Goal: Communication & Community: Answer question/provide support

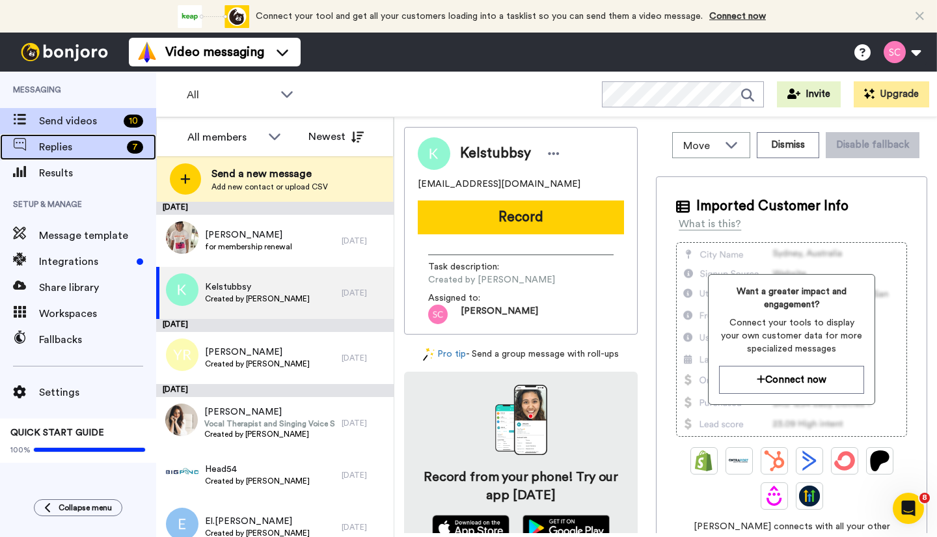
click at [59, 141] on span "Replies" at bounding box center [80, 147] width 83 height 16
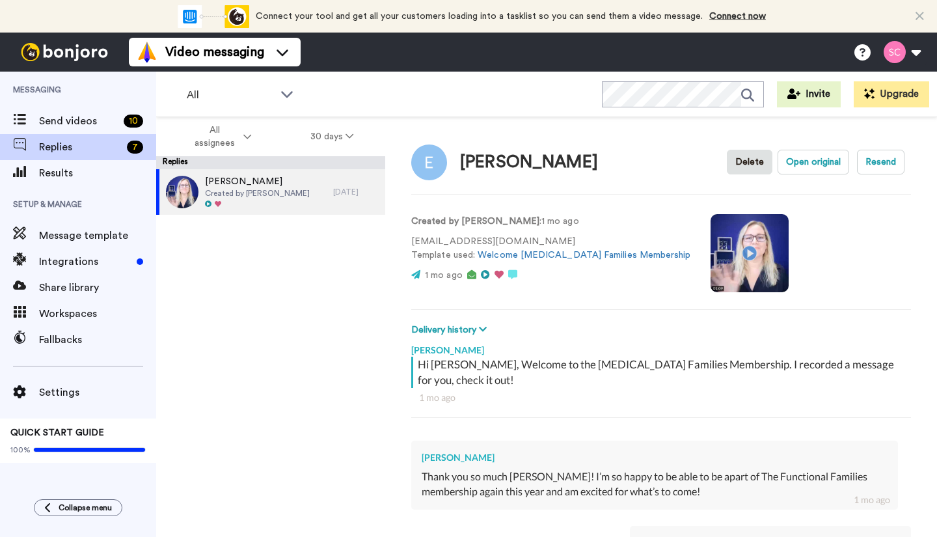
click at [710, 252] on video at bounding box center [749, 253] width 78 height 78
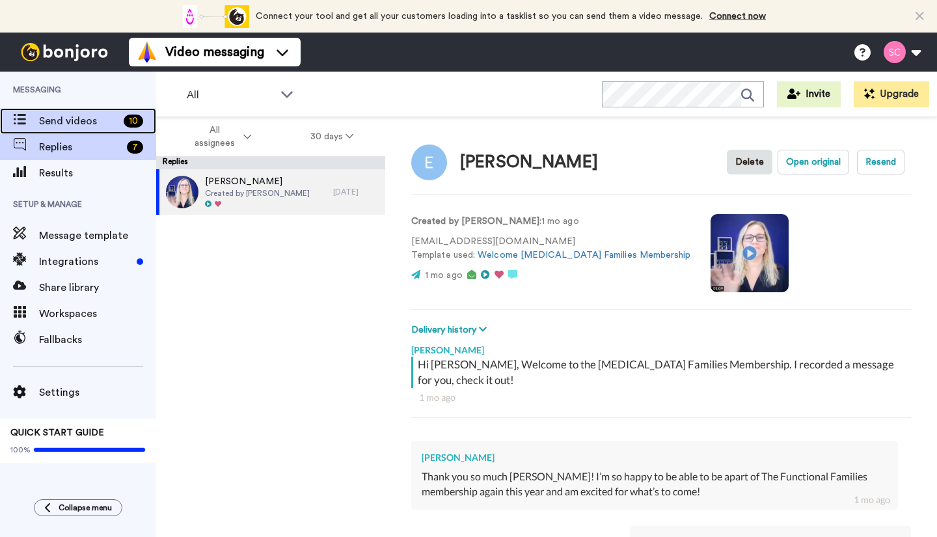
click at [109, 125] on span "Send videos" at bounding box center [78, 121] width 79 height 16
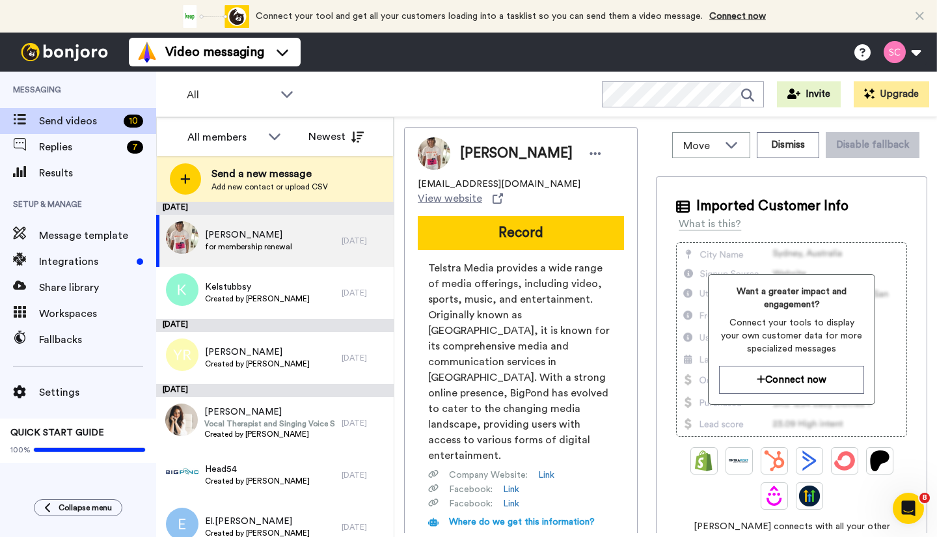
drag, startPoint x: 468, startPoint y: 256, endPoint x: 441, endPoint y: 95, distance: 163.0
click at [441, 95] on div "All WORKSPACES View all All Default Task List + Add a new workspace Invite Upgr…" at bounding box center [546, 95] width 781 height 46
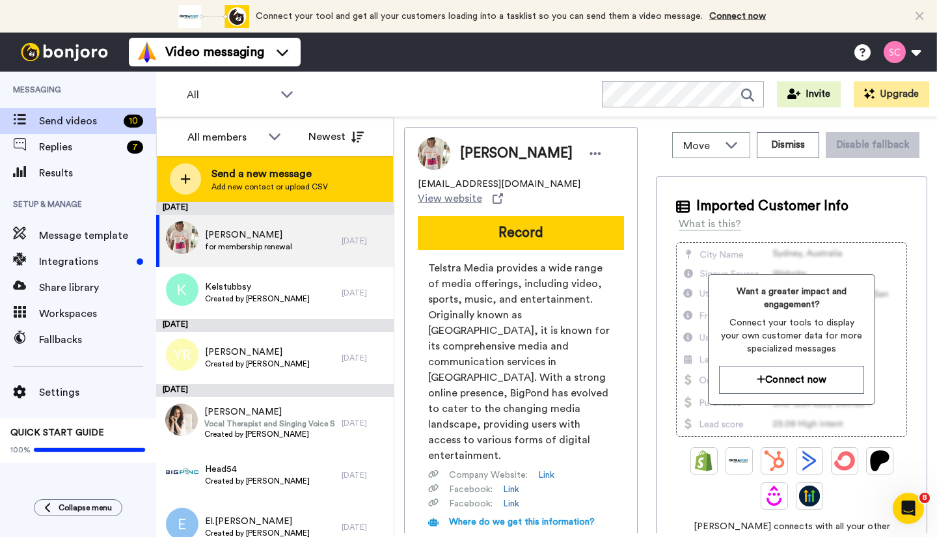
click at [295, 178] on span "Send a new message" at bounding box center [269, 174] width 116 height 16
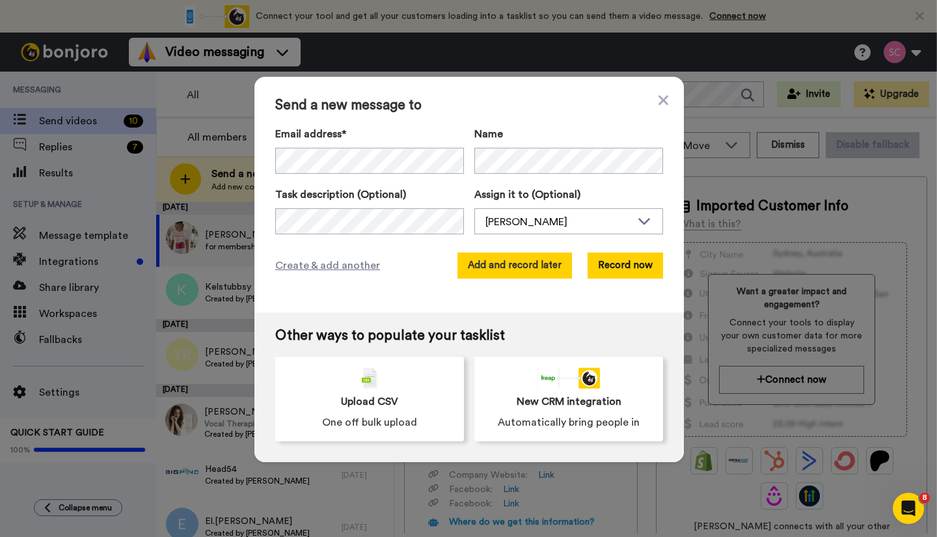
click at [532, 267] on button "Add and record later" at bounding box center [514, 265] width 114 height 26
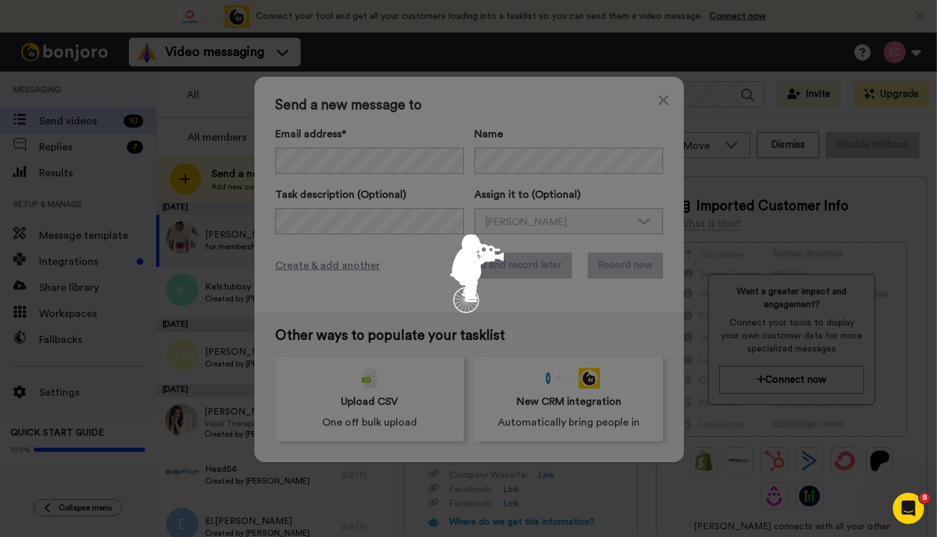
click at [536, 280] on div at bounding box center [468, 268] width 937 height 537
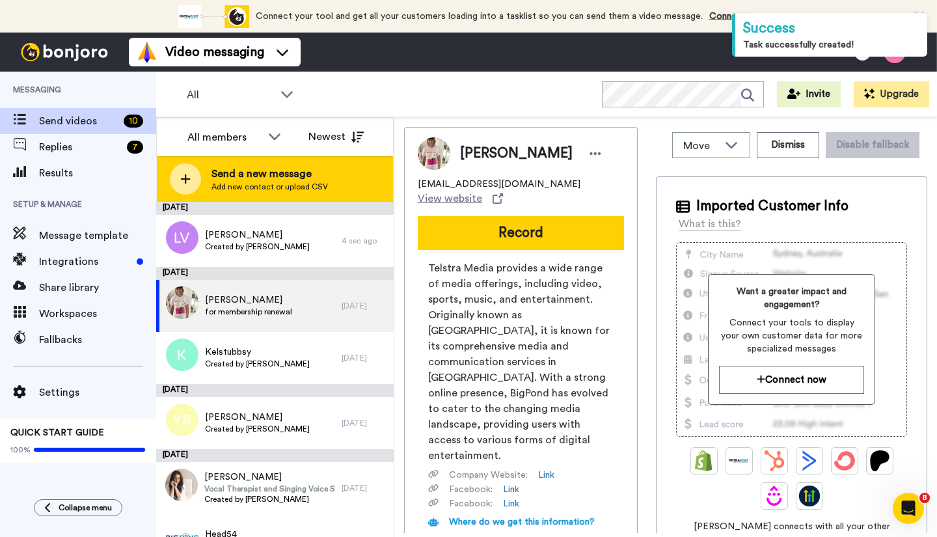
click at [278, 185] on span "Add new contact or upload CSV" at bounding box center [269, 186] width 116 height 10
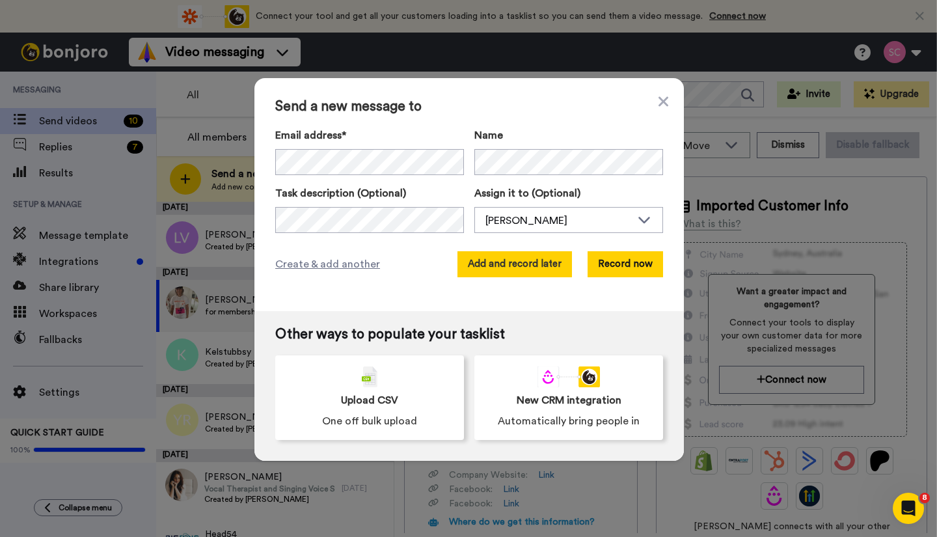
click at [502, 269] on button "Add and record later" at bounding box center [514, 264] width 114 height 26
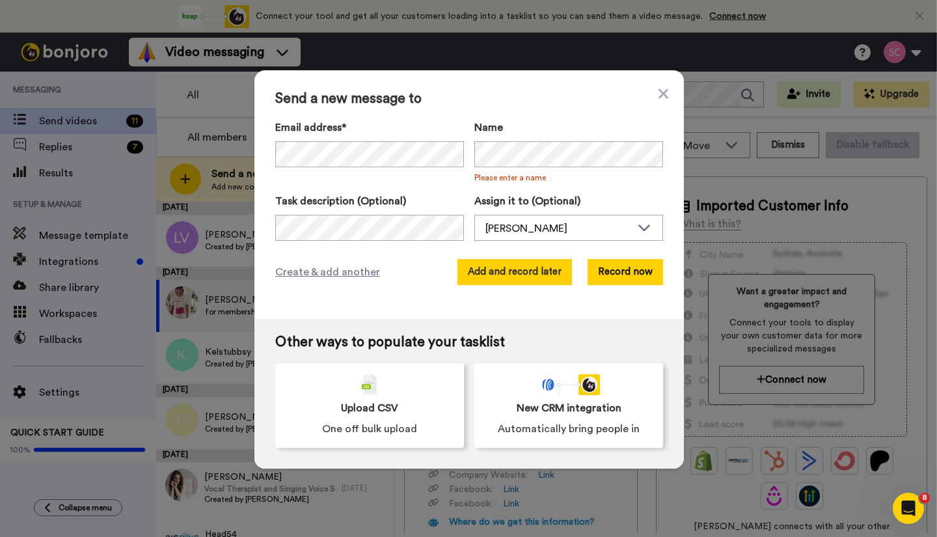
click at [530, 278] on button "Add and record later" at bounding box center [514, 272] width 114 height 26
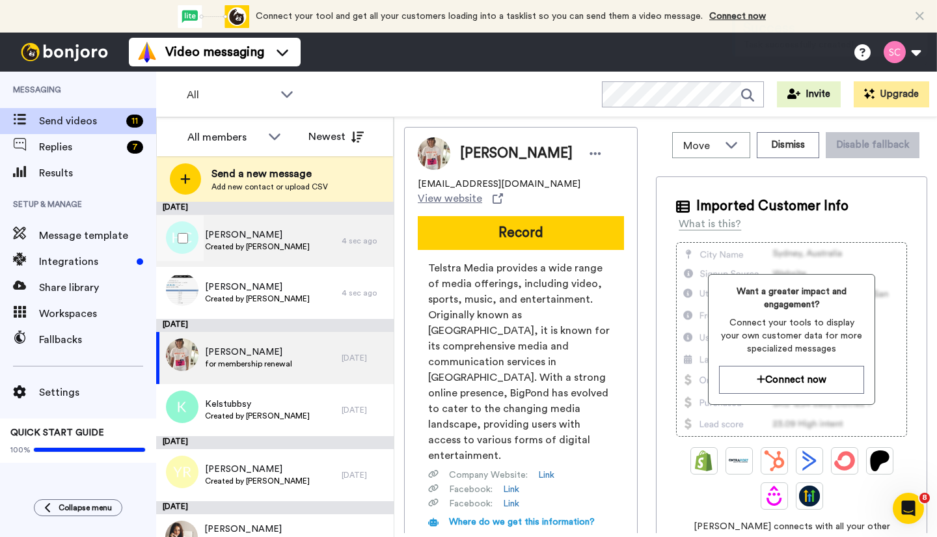
click at [263, 244] on span "Created by [PERSON_NAME]" at bounding box center [257, 246] width 105 height 10
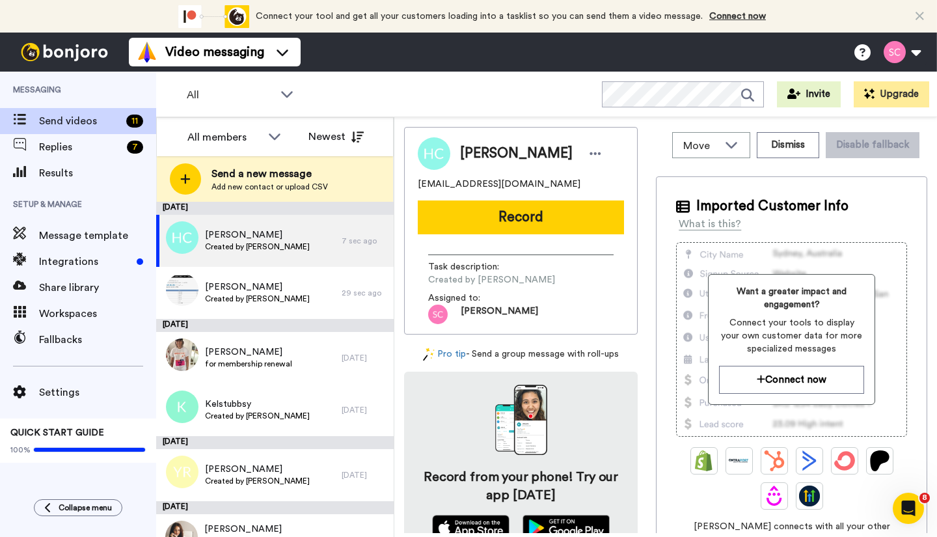
click at [465, 267] on span "Task description :" at bounding box center [473, 266] width 91 height 13
click at [473, 264] on span "Task description :" at bounding box center [473, 266] width 91 height 13
click at [474, 264] on span "Task description :" at bounding box center [473, 266] width 91 height 13
click at [524, 264] on div "Task description : Created by Sharon Collon" at bounding box center [520, 273] width 185 height 26
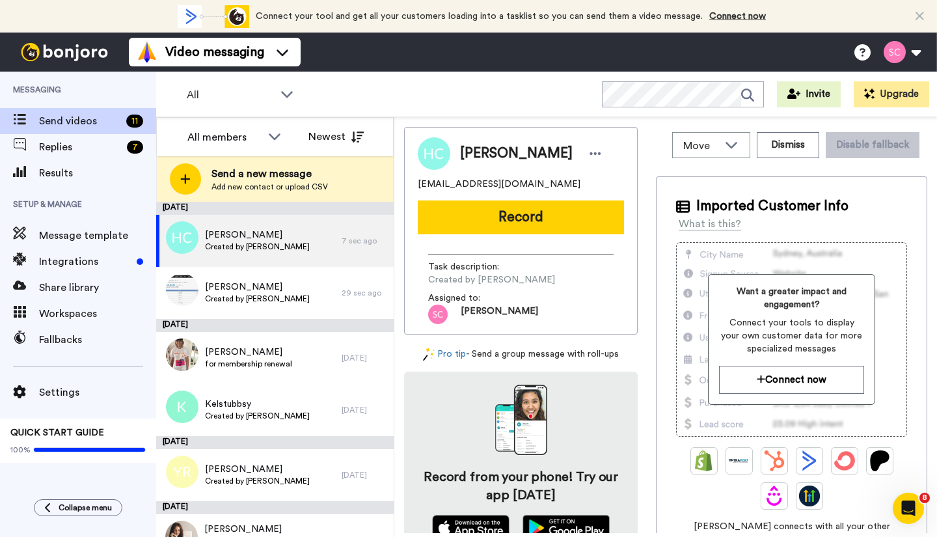
click at [511, 267] on span "Task description :" at bounding box center [473, 266] width 91 height 13
click at [485, 266] on span "Task description :" at bounding box center [473, 266] width 91 height 13
click at [590, 152] on icon at bounding box center [595, 153] width 11 height 3
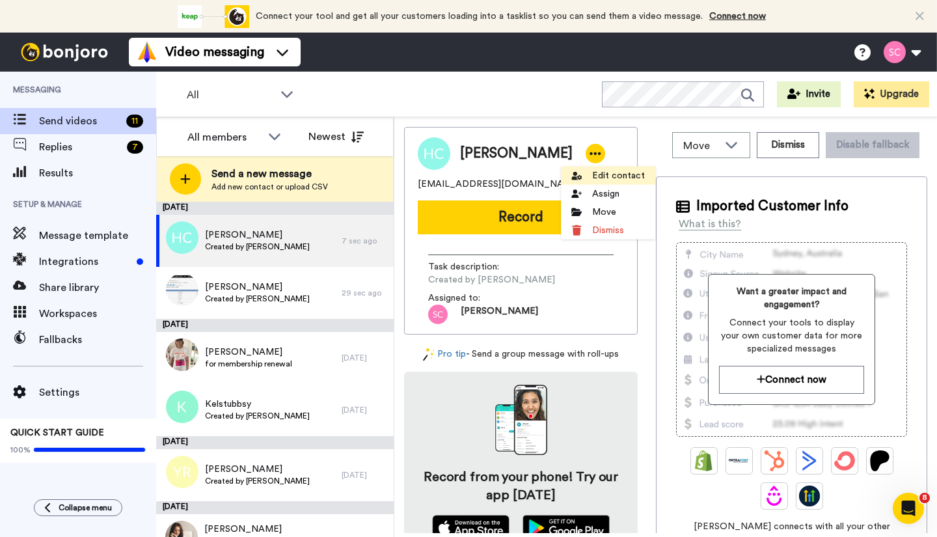
click at [597, 180] on li "Edit contact" at bounding box center [608, 176] width 94 height 18
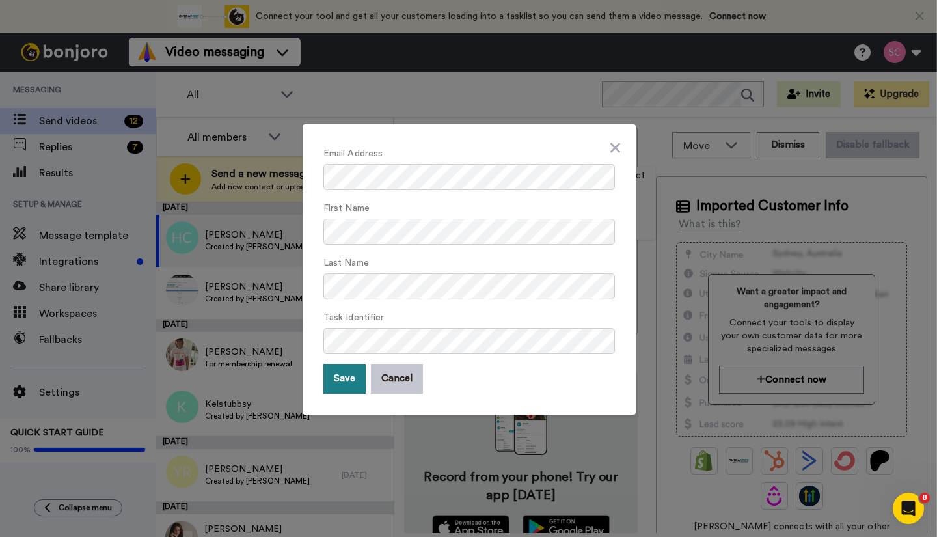
click at [332, 384] on button "Save" at bounding box center [344, 379] width 42 height 30
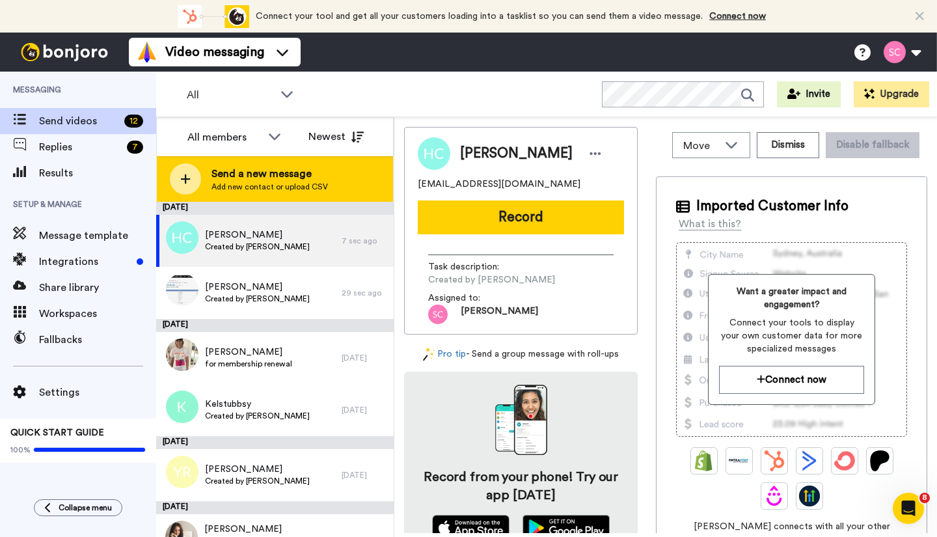
click at [283, 170] on span "Send a new message" at bounding box center [269, 174] width 116 height 16
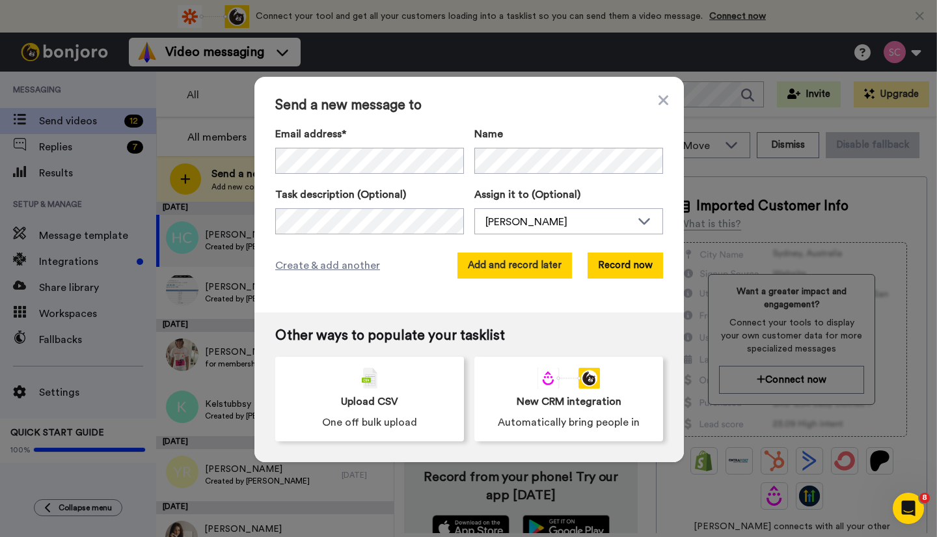
click at [497, 267] on button "Add and record later" at bounding box center [514, 265] width 114 height 26
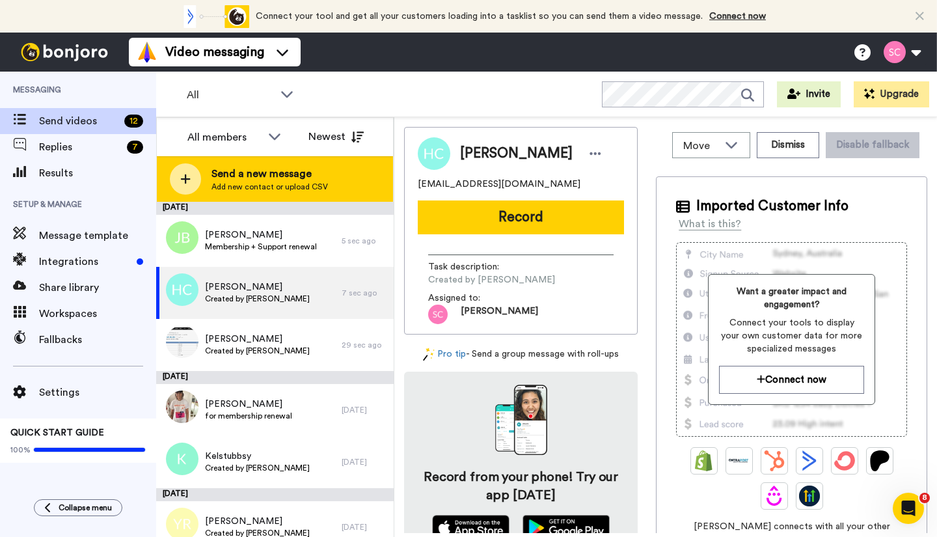
click at [261, 178] on span "Send a new message" at bounding box center [269, 174] width 116 height 16
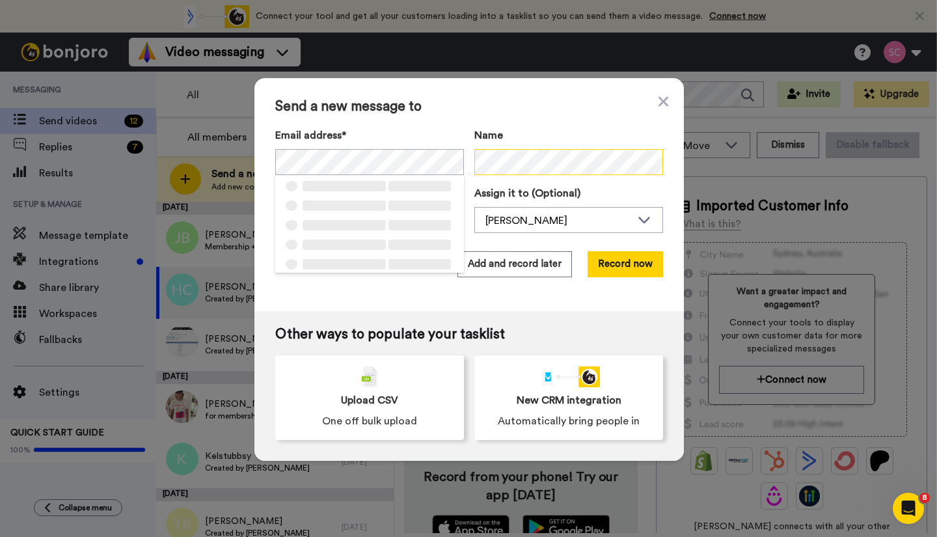
click at [511, 173] on body "Connect your tool now! Connect your tool and get all your customers loading int…" at bounding box center [468, 268] width 937 height 537
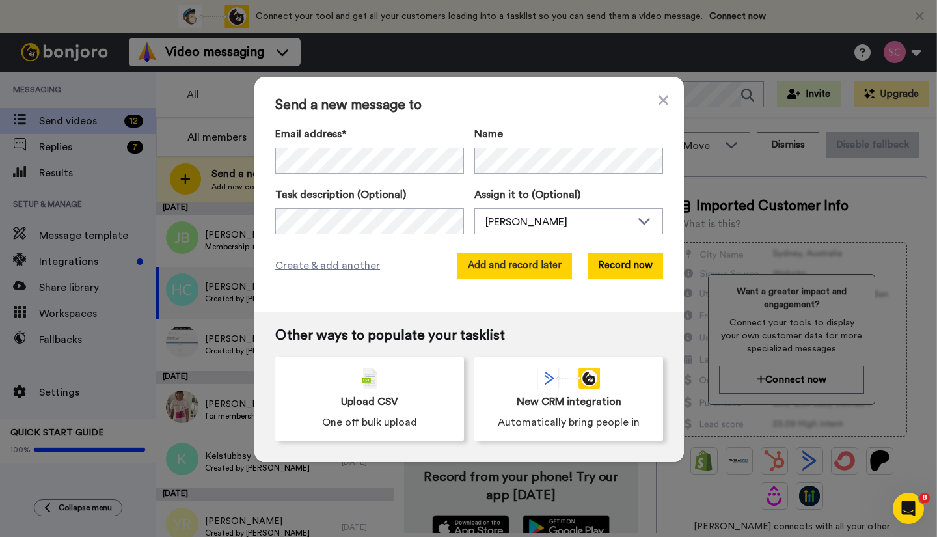
click at [522, 265] on button "Add and record later" at bounding box center [514, 265] width 114 height 26
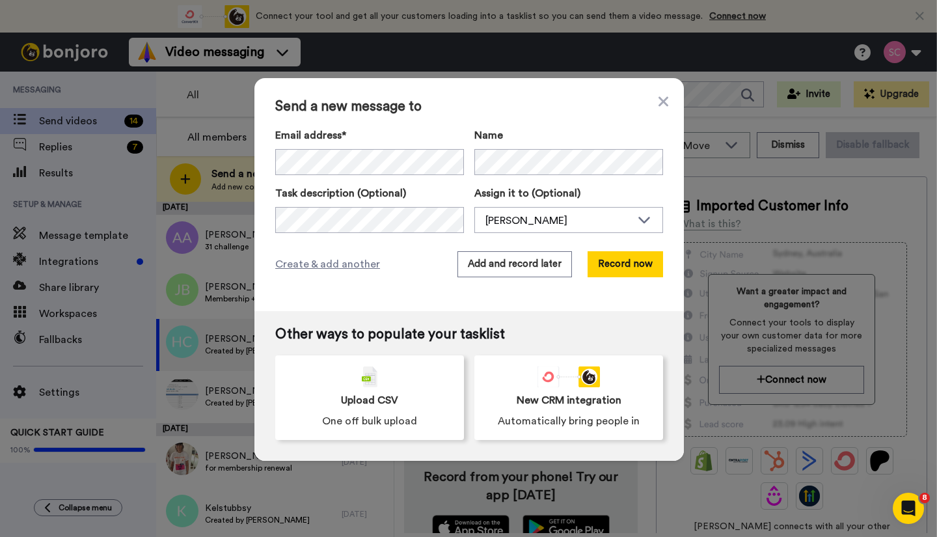
click at [349, 147] on div "Email address* Hayley Caesar <thecaesars@outlook.com> Lisa Vanzetten <lisa.vanz…" at bounding box center [369, 151] width 189 height 47
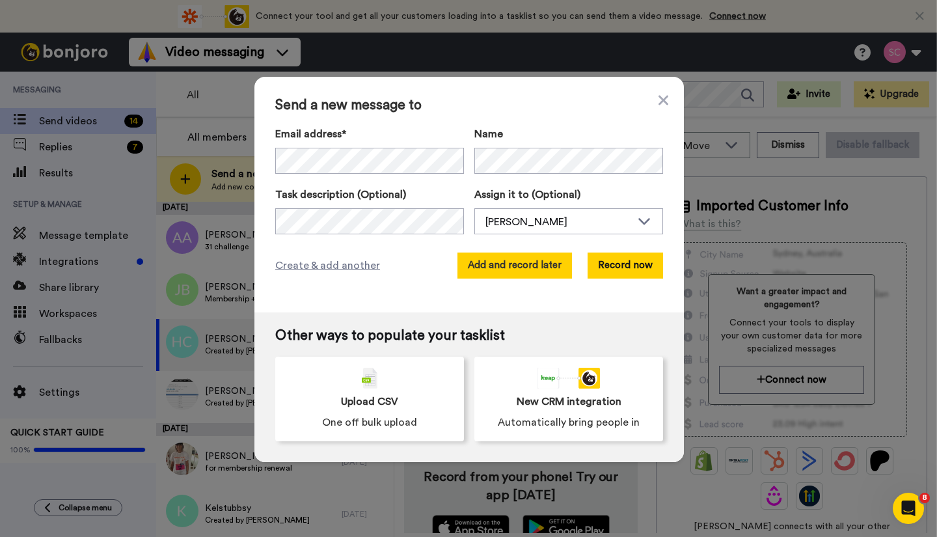
click at [494, 270] on button "Add and record later" at bounding box center [514, 265] width 114 height 26
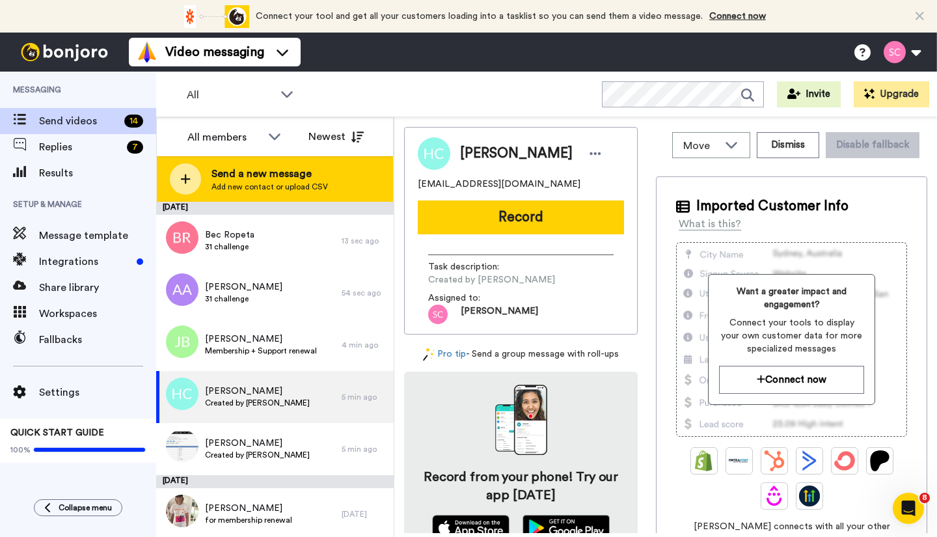
click at [269, 175] on span "Send a new message" at bounding box center [269, 174] width 116 height 16
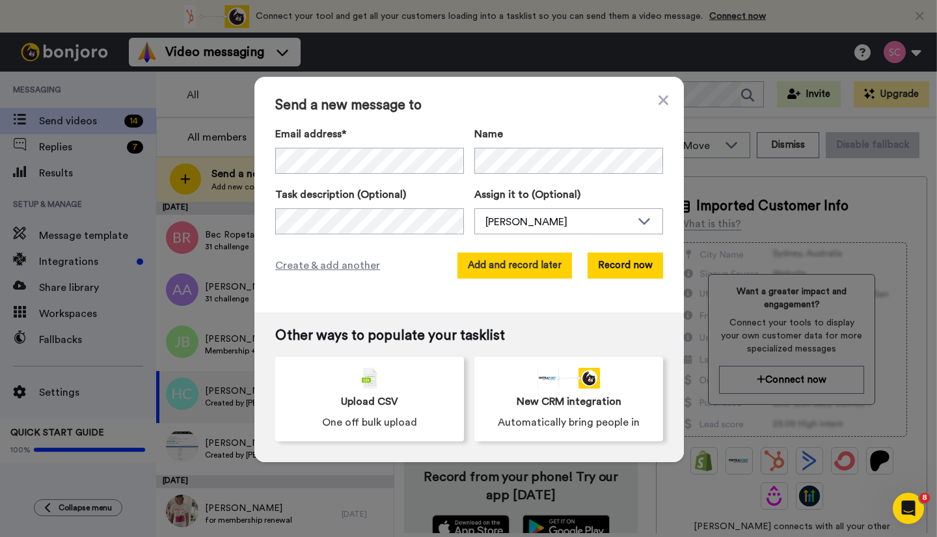
click at [522, 263] on button "Add and record later" at bounding box center [514, 265] width 114 height 26
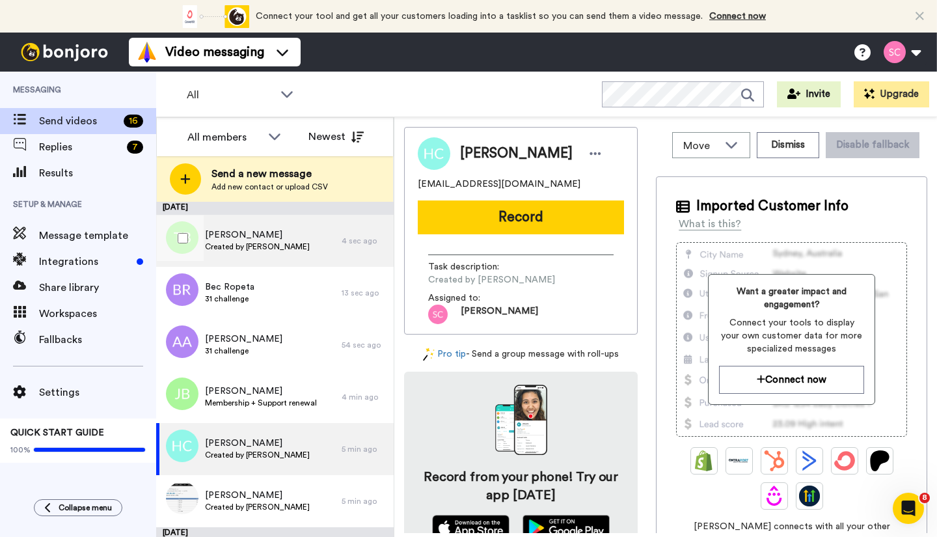
drag, startPoint x: 336, startPoint y: 245, endPoint x: 262, endPoint y: 239, distance: 73.8
click at [262, 239] on span "Tracey Boswell" at bounding box center [257, 234] width 105 height 13
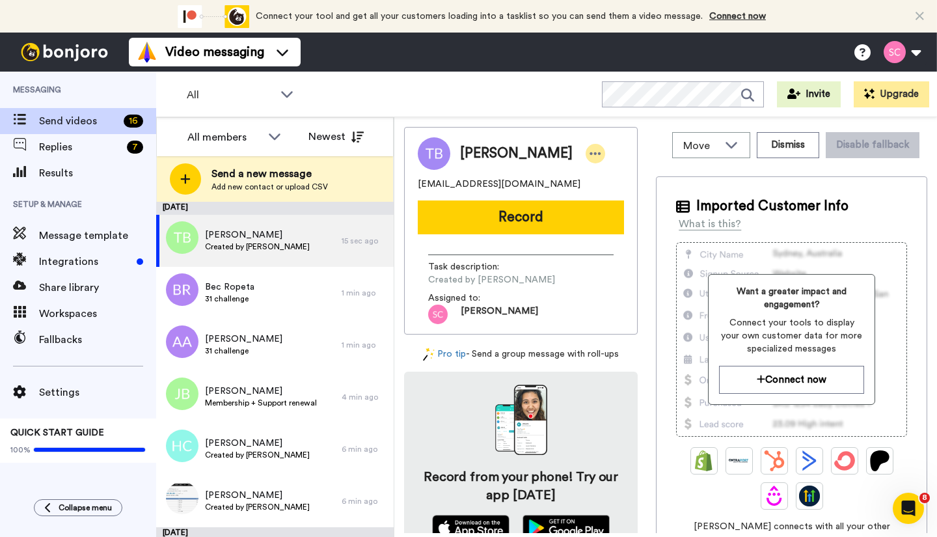
click at [589, 155] on icon at bounding box center [595, 153] width 12 height 13
click at [623, 179] on li "Edit contact" at bounding box center [612, 176] width 94 height 18
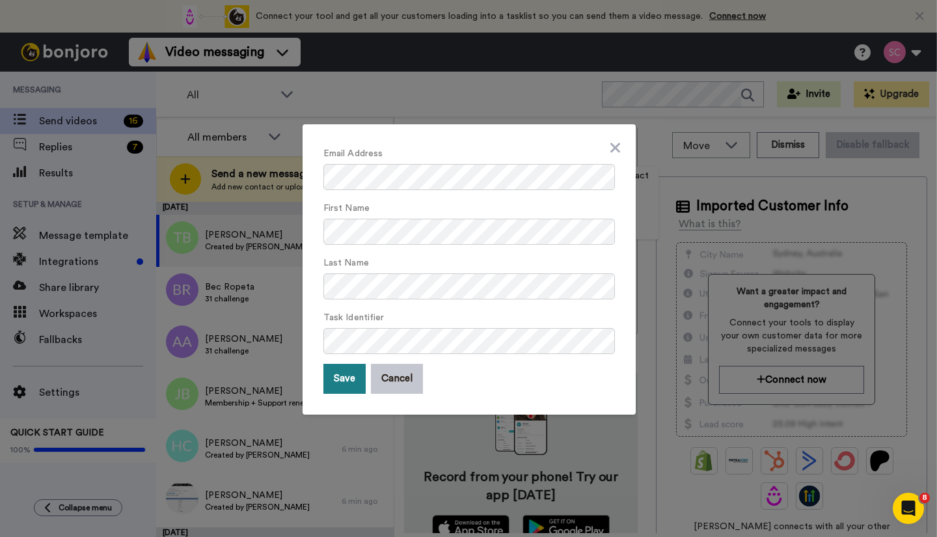
click at [336, 371] on button "Save" at bounding box center [344, 379] width 42 height 30
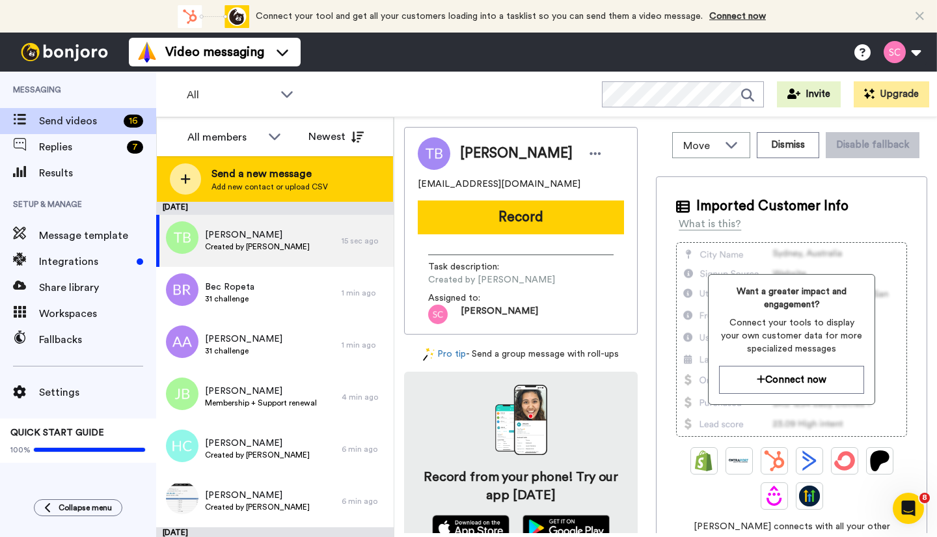
click at [239, 179] on span "Send a new message" at bounding box center [269, 174] width 116 height 16
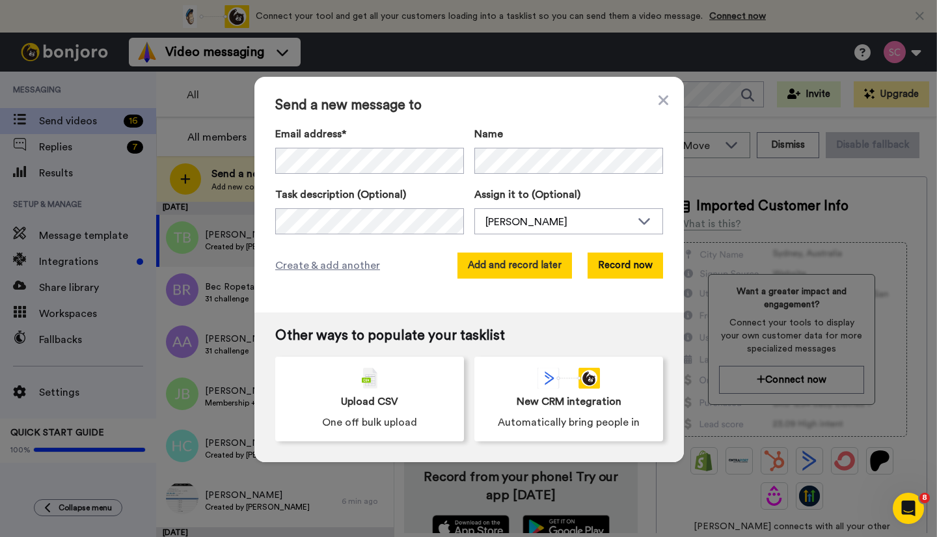
click at [525, 264] on button "Add and record later" at bounding box center [514, 265] width 114 height 26
